Goal: Check status: Check status

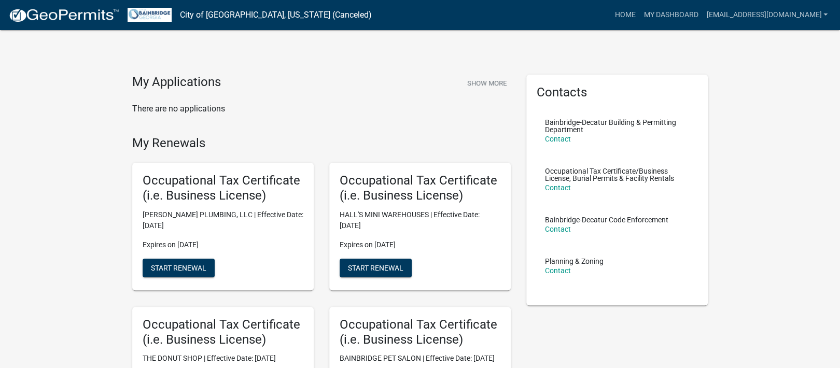
click at [662, 4] on nav "City of [GEOGRAPHIC_DATA], [US_STATE] (Canceled) more_horiz Home My Dashboard […" at bounding box center [420, 15] width 840 height 30
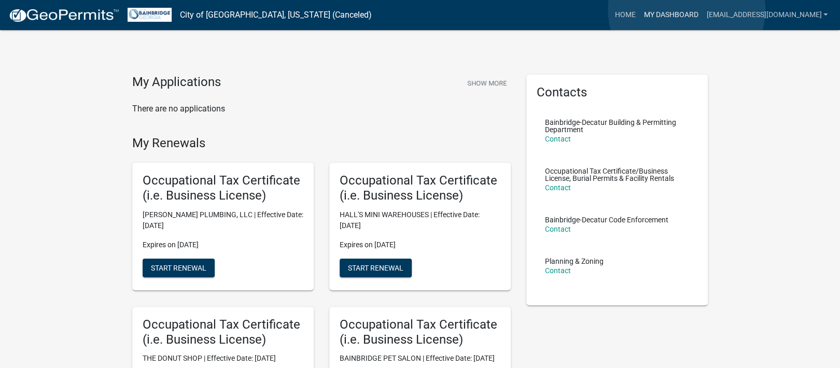
click at [686, 9] on link "My Dashboard" at bounding box center [670, 15] width 63 height 20
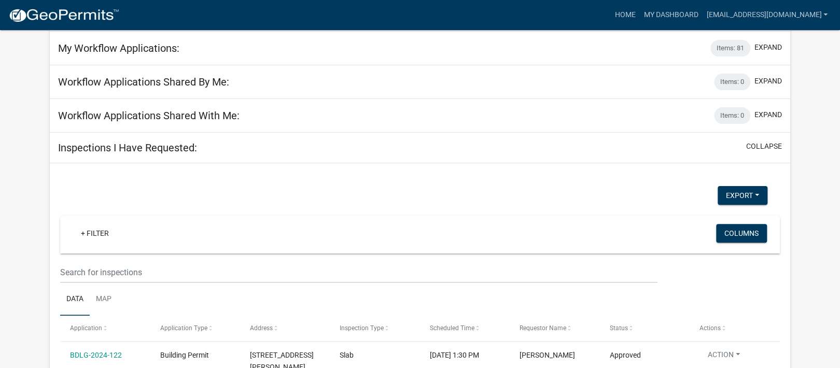
scroll to position [224, 0]
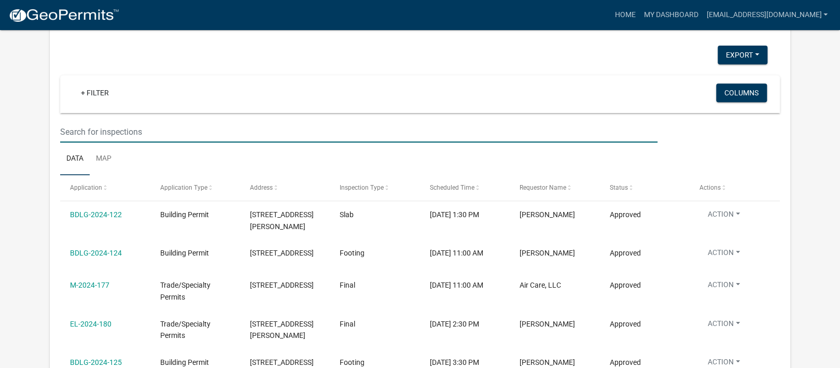
click at [144, 131] on input "text" at bounding box center [358, 131] width 597 height 21
click at [92, 132] on input "text" at bounding box center [358, 131] width 597 height 21
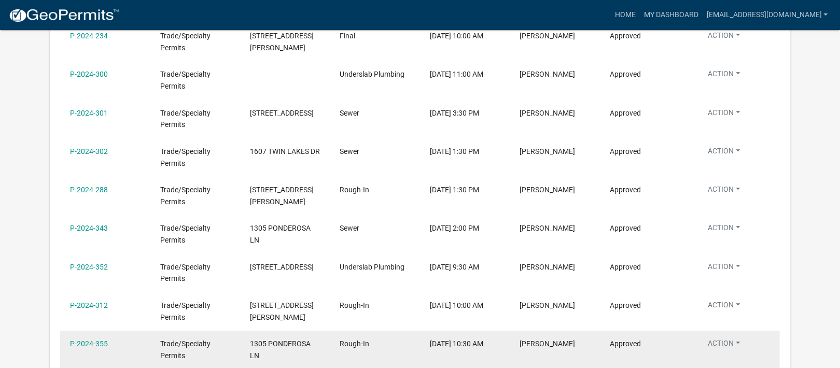
scroll to position [242, 0]
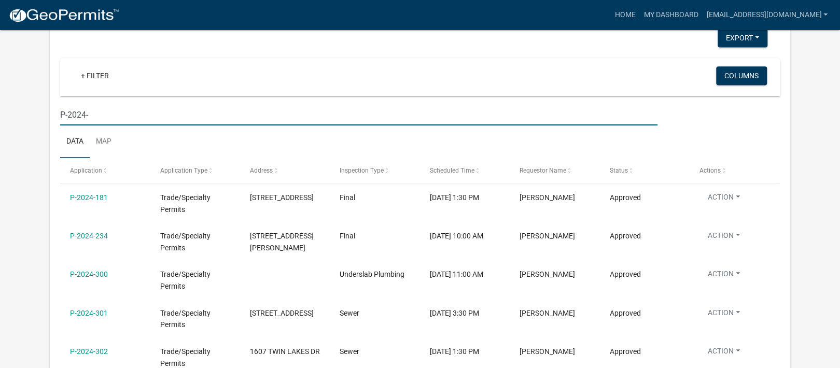
click at [107, 117] on input "P-2024-" at bounding box center [358, 114] width 597 height 21
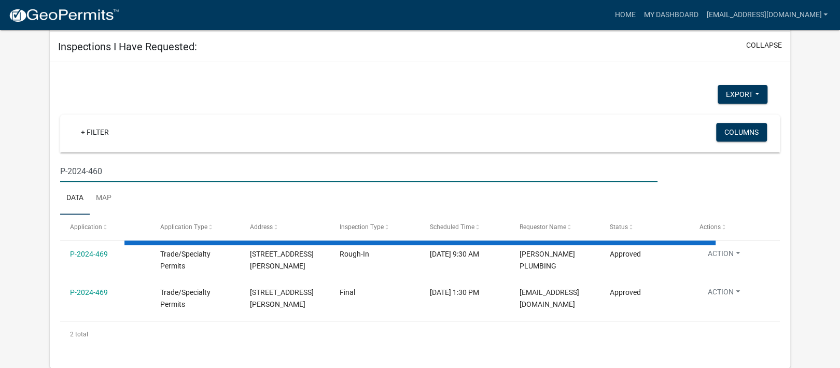
scroll to position [131, 0]
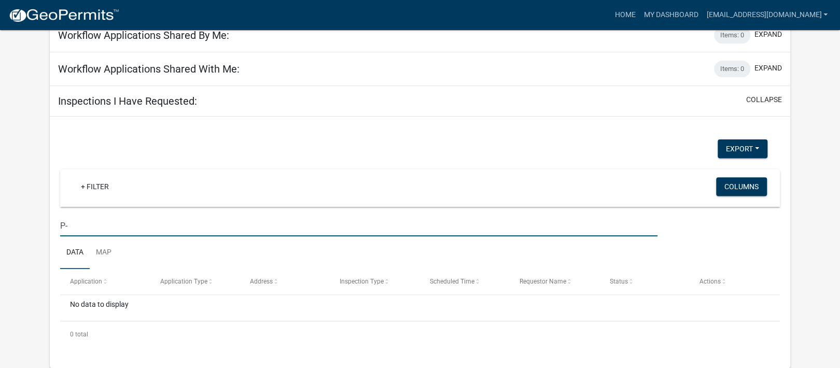
type input "P"
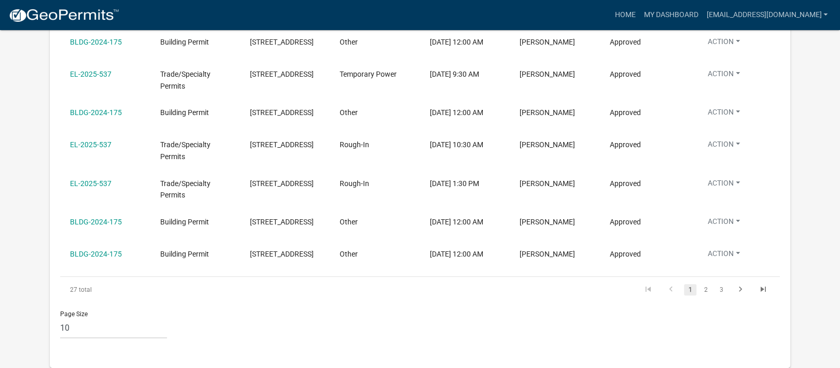
scroll to position [537, 0]
type input "1515 TA"
click at [706, 293] on link "2" at bounding box center [705, 289] width 12 height 11
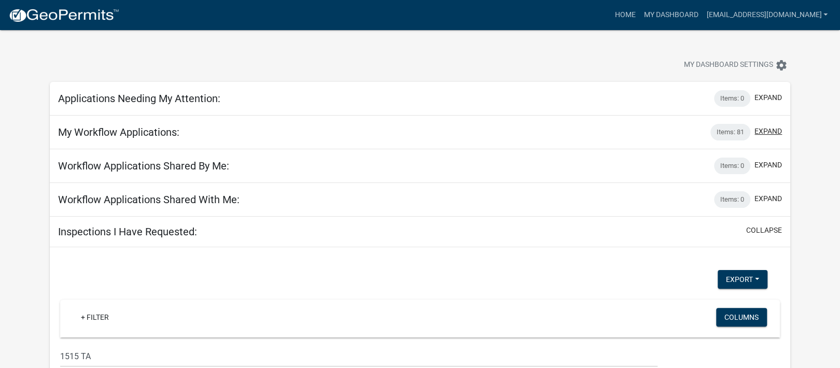
click at [768, 127] on button "expand" at bounding box center [767, 131] width 27 height 11
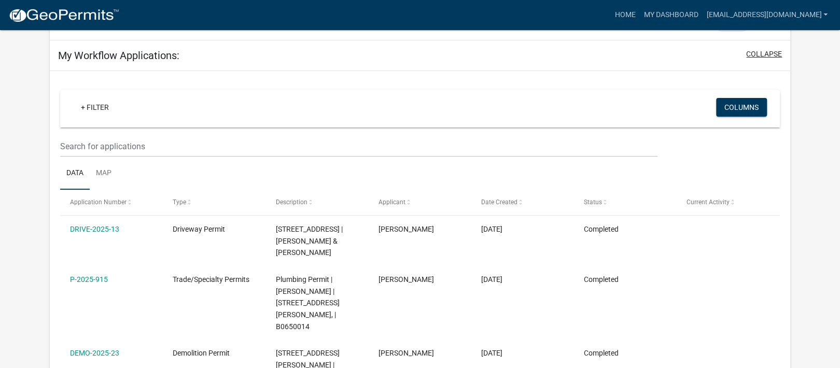
scroll to position [69, 0]
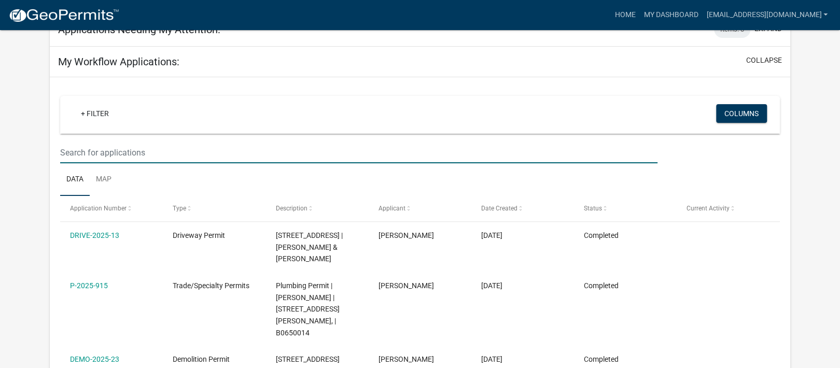
click at [174, 148] on input "text" at bounding box center [358, 152] width 597 height 21
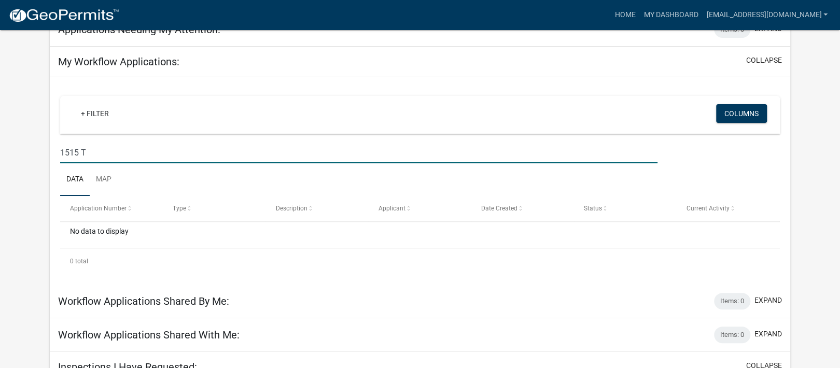
click at [111, 159] on input "1515 T" at bounding box center [358, 152] width 597 height 21
type input "1"
type input "P"
select select "3: 100"
type input "P"
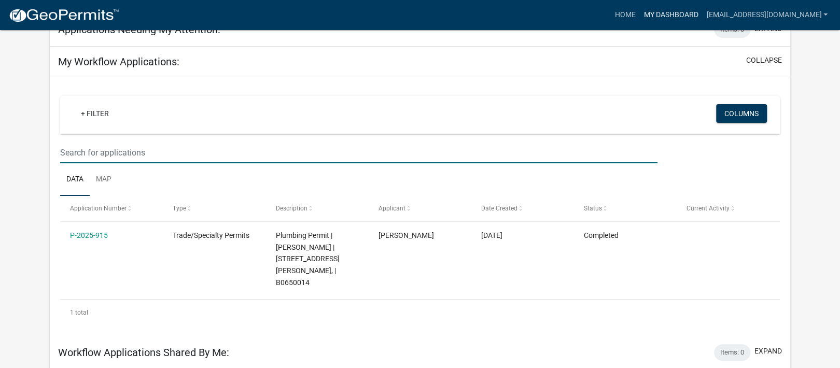
click at [662, 12] on link "My Dashboard" at bounding box center [670, 15] width 63 height 20
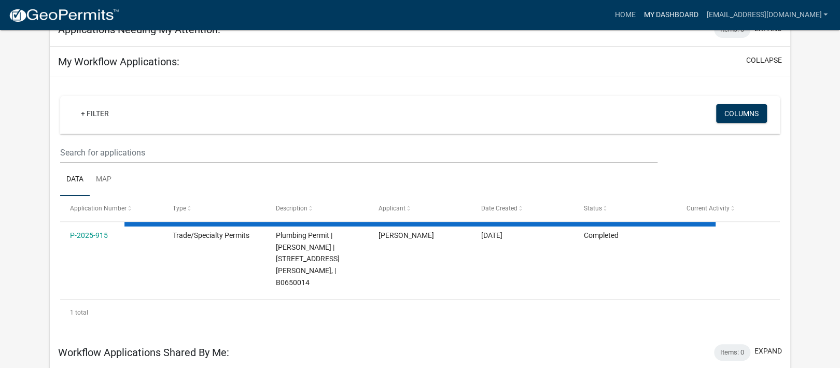
select select "3: 100"
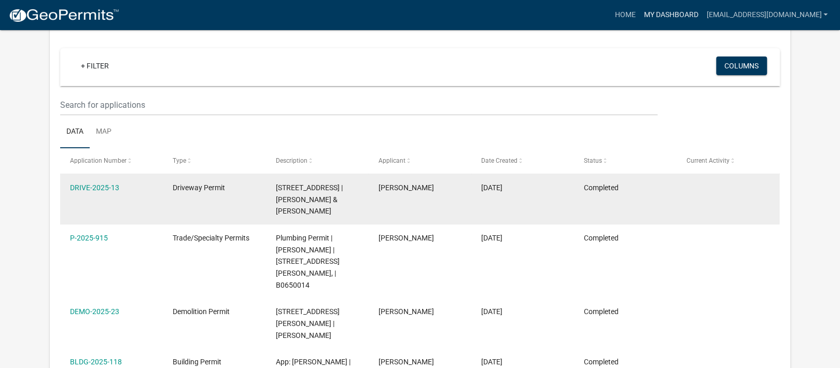
scroll to position [103, 0]
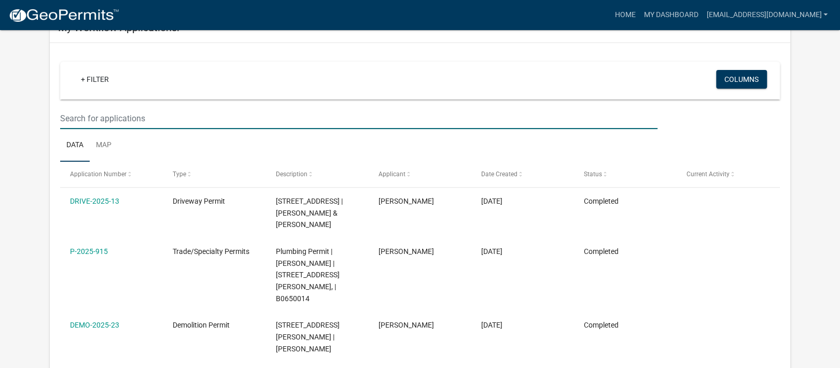
click at [105, 110] on input "text" at bounding box center [358, 118] width 597 height 21
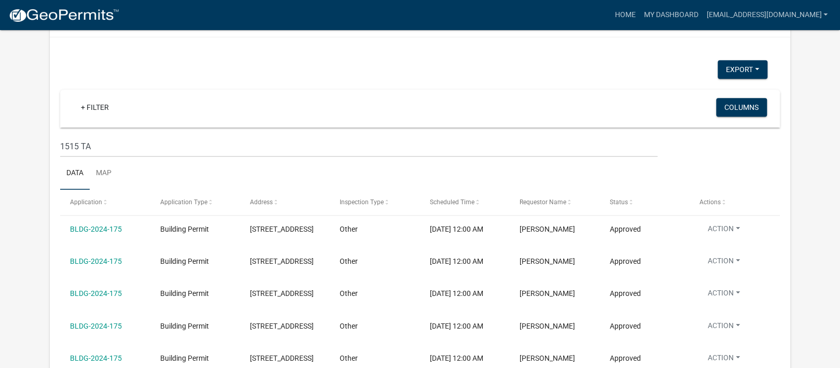
scroll to position [415, 0]
type input "P-2024"
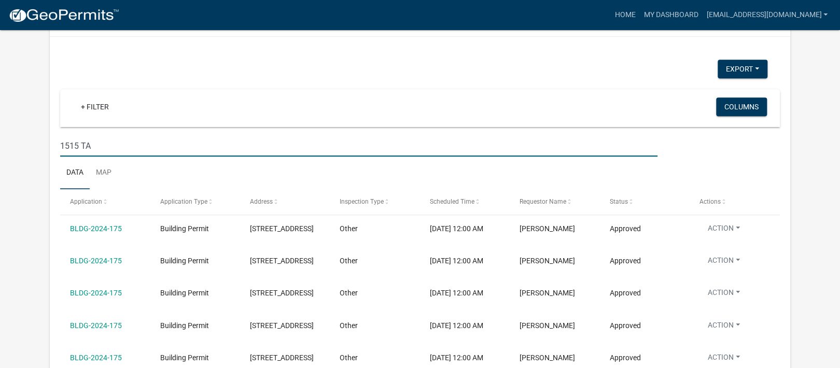
drag, startPoint x: 142, startPoint y: 149, endPoint x: 57, endPoint y: 141, distance: 85.4
click at [57, 141] on div "1515 TA" at bounding box center [358, 145] width 613 height 21
